Goal: Transaction & Acquisition: Subscribe to service/newsletter

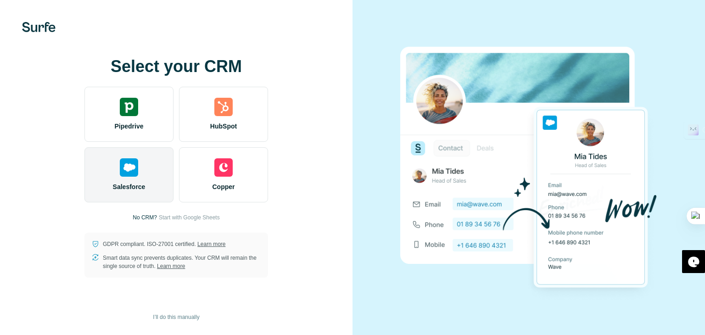
click at [147, 183] on div "Salesforce" at bounding box center [128, 174] width 89 height 55
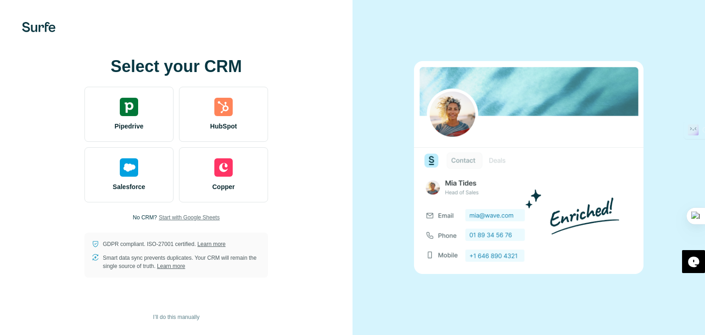
click at [197, 213] on span "Start with Google Sheets" at bounding box center [189, 217] width 61 height 8
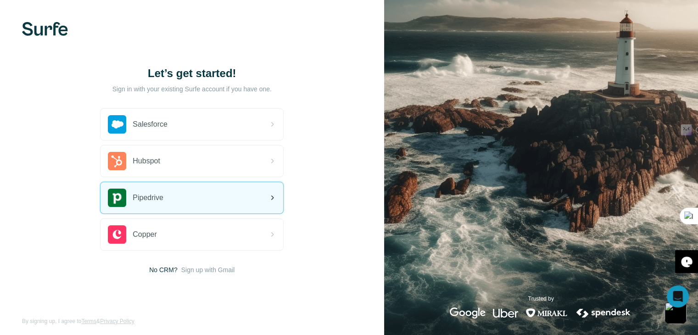
scroll to position [5, 0]
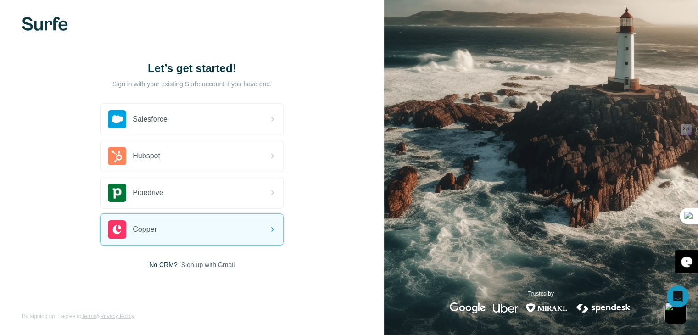
click at [191, 266] on span "Sign up with Gmail" at bounding box center [208, 264] width 54 height 9
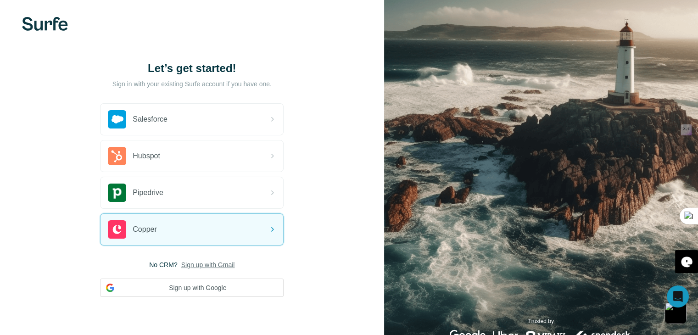
drag, startPoint x: 191, startPoint y: 266, endPoint x: 192, endPoint y: 275, distance: 9.2
click at [192, 275] on div "No CRM? Sign up with Gmail Sign up with Google" at bounding box center [192, 278] width 184 height 37
click at [193, 289] on button "Sign up with Google" at bounding box center [192, 288] width 184 height 18
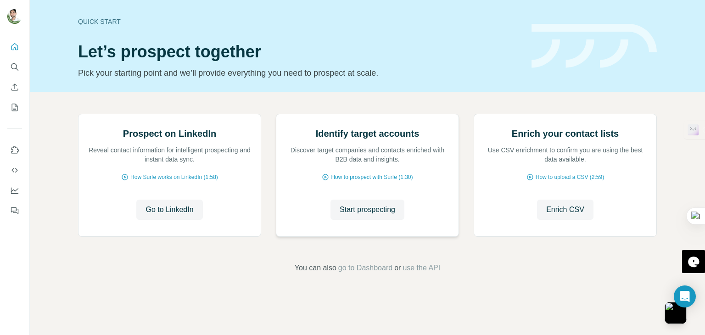
scroll to position [44, 0]
click at [177, 215] on span "Go to LinkedIn" at bounding box center [170, 209] width 48 height 11
